Goal: Information Seeking & Learning: Learn about a topic

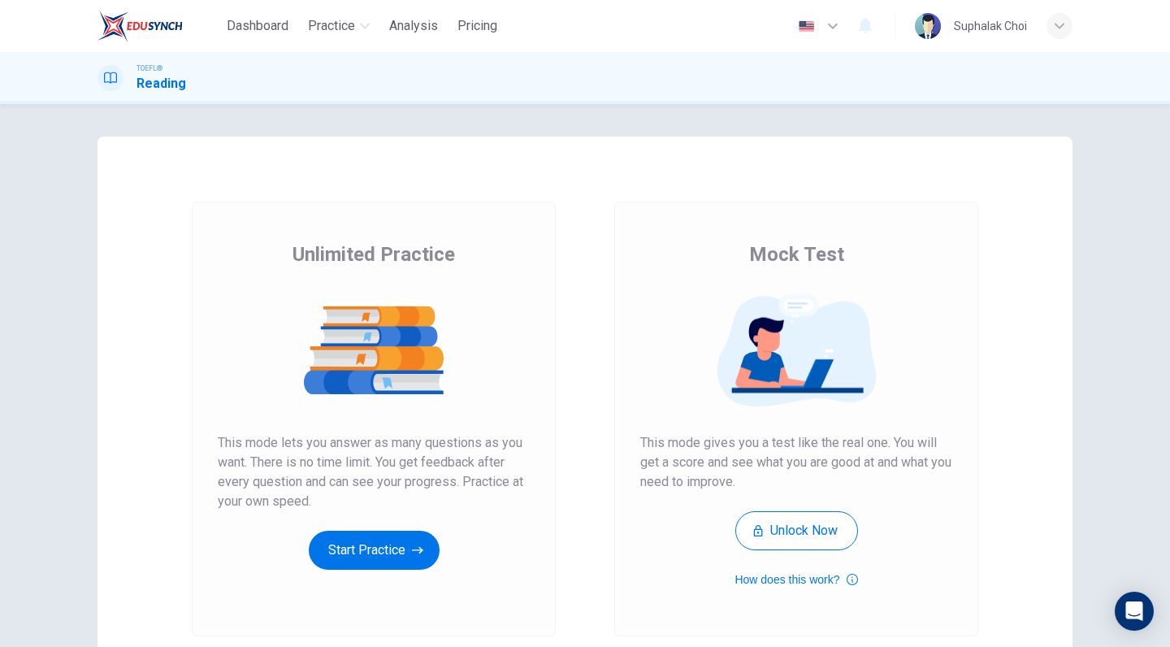
scroll to position [72, 0]
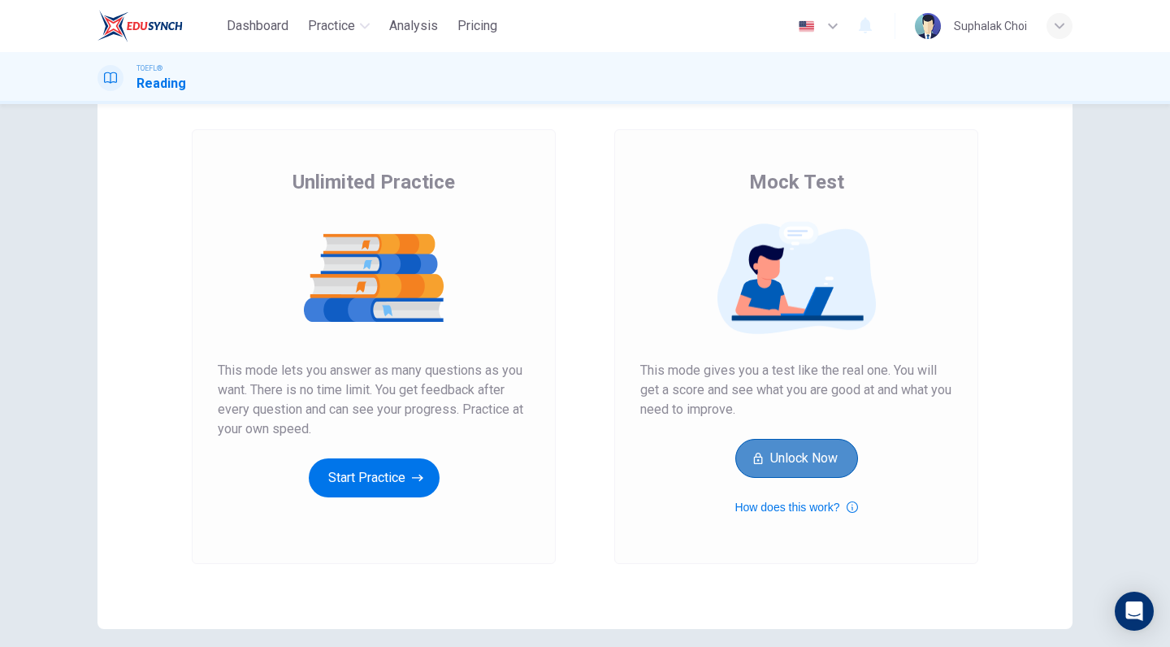
click at [839, 461] on button "Unlock Now" at bounding box center [796, 458] width 123 height 39
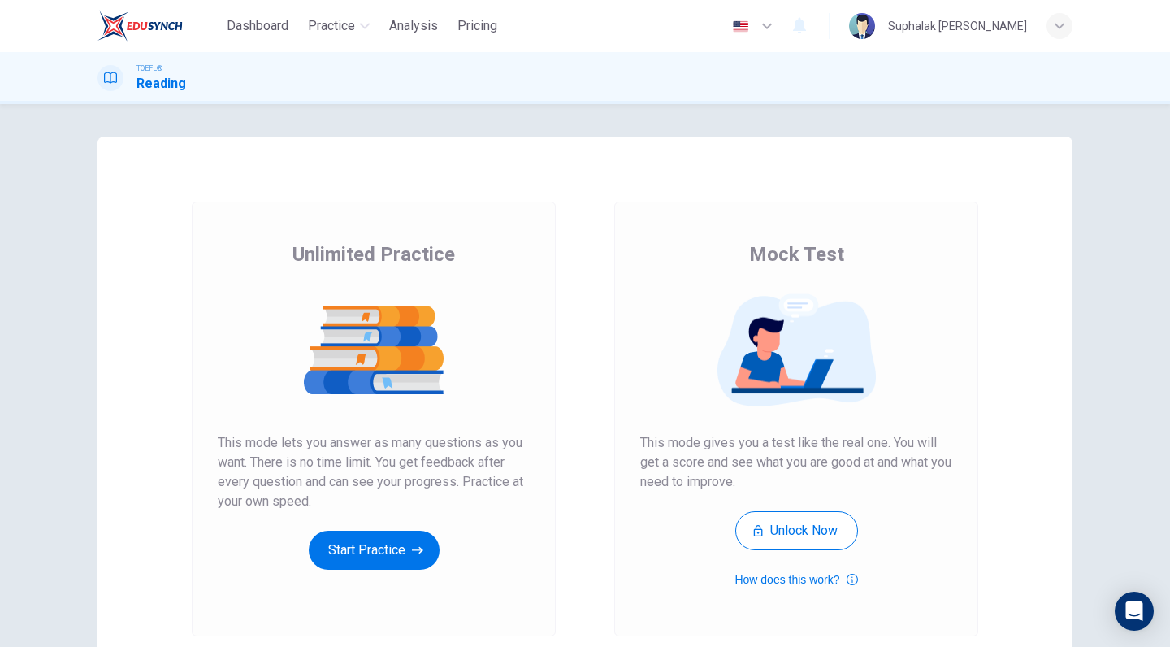
click at [340, 524] on div "Unlimited Practice This mode lets you answer as many questions as you want. The…" at bounding box center [374, 405] width 312 height 328
click at [340, 556] on button "Start Practice" at bounding box center [374, 550] width 131 height 39
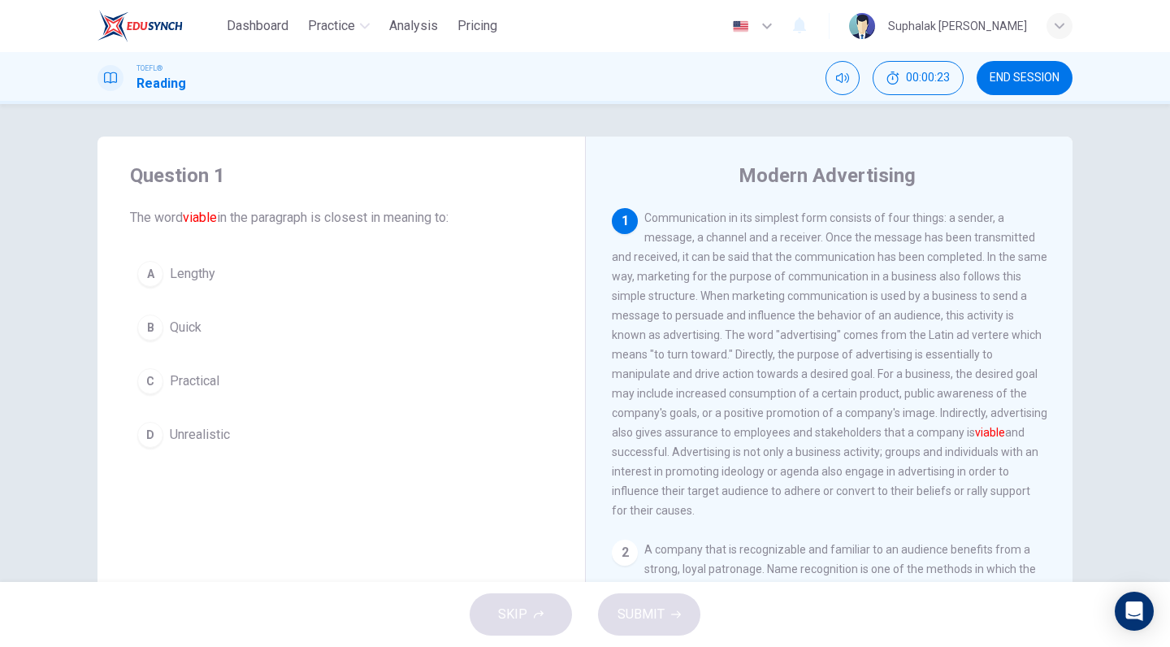
click at [206, 384] on span "Practical" at bounding box center [195, 381] width 50 height 20
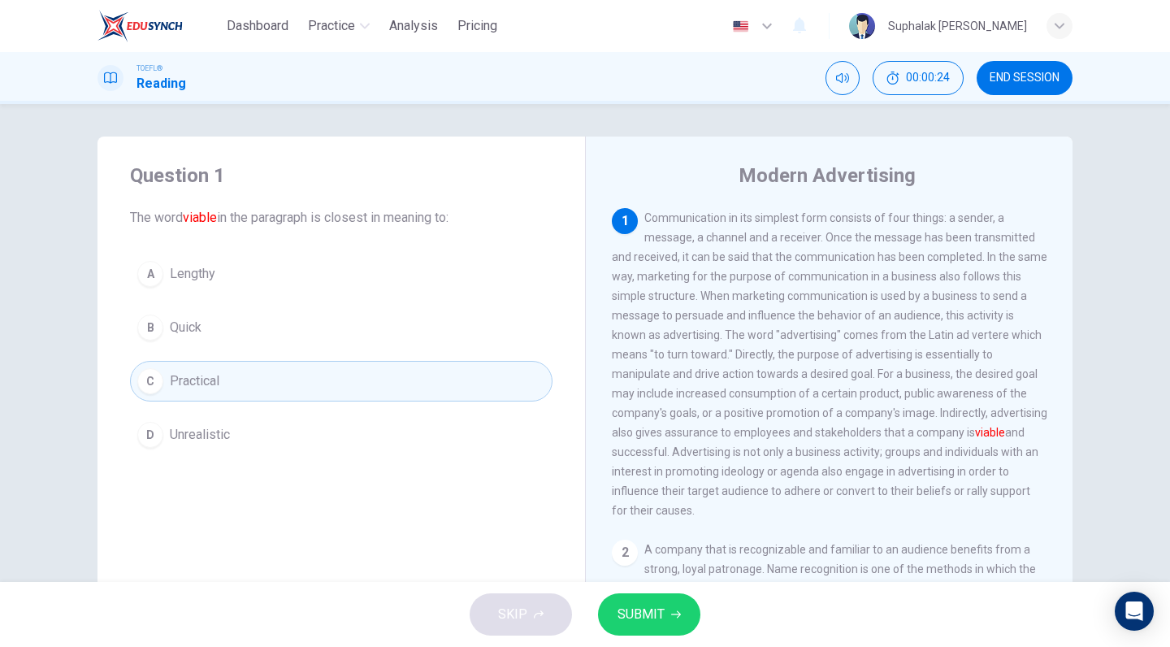
click at [671, 608] on button "SUBMIT" at bounding box center [649, 614] width 102 height 42
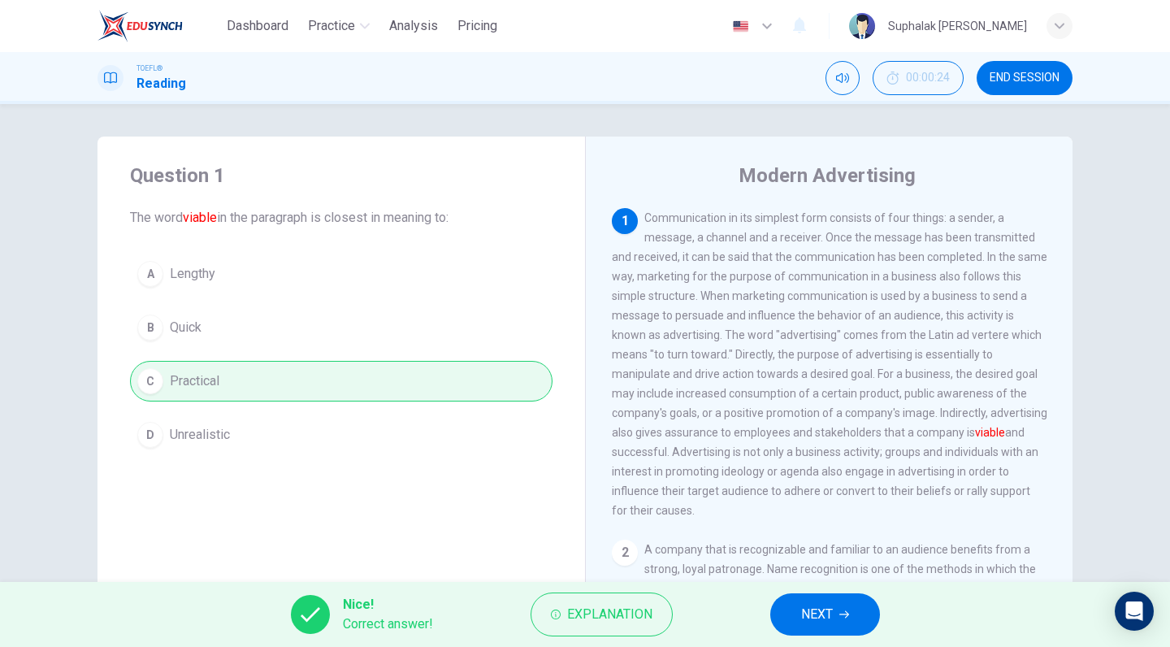
click at [1036, 76] on span "END SESSION" at bounding box center [1025, 78] width 70 height 13
